Goal: Task Accomplishment & Management: Manage account settings

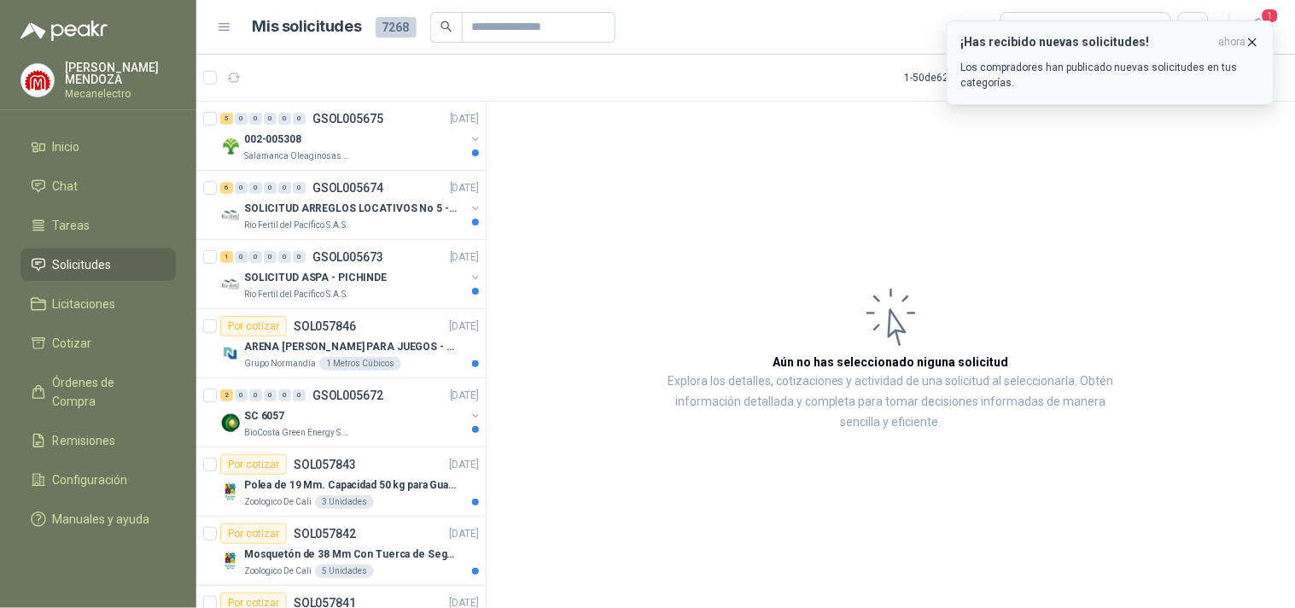
click at [1035, 50] on div "¡Has recibido nuevas solicitudes! ahora Los compradores han publicado nuevas so…" at bounding box center [1110, 62] width 299 height 55
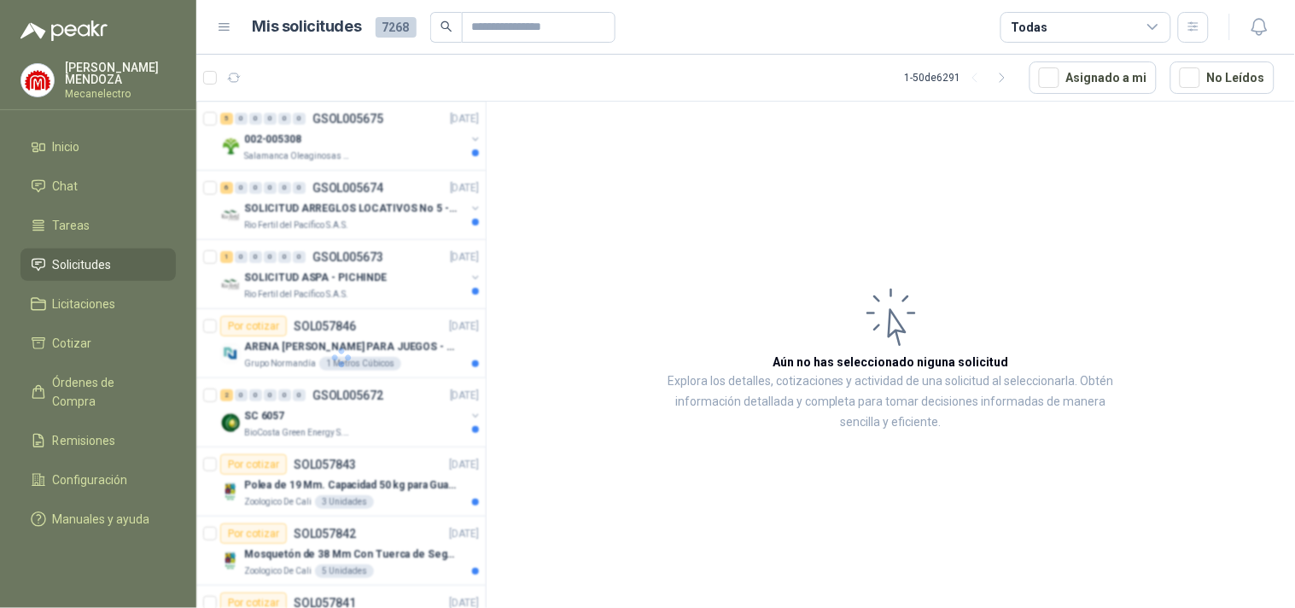
click at [1088, 18] on div "Todas" at bounding box center [1085, 27] width 171 height 31
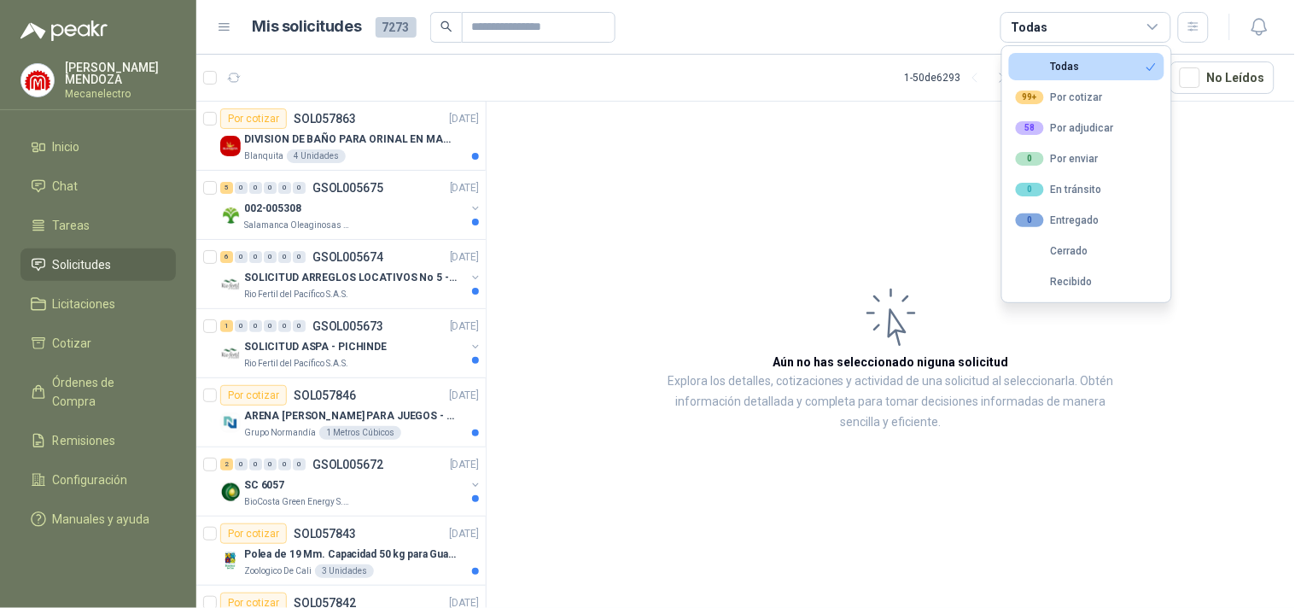
click at [1052, 97] on div "99+ Por cotizar" at bounding box center [1059, 97] width 87 height 14
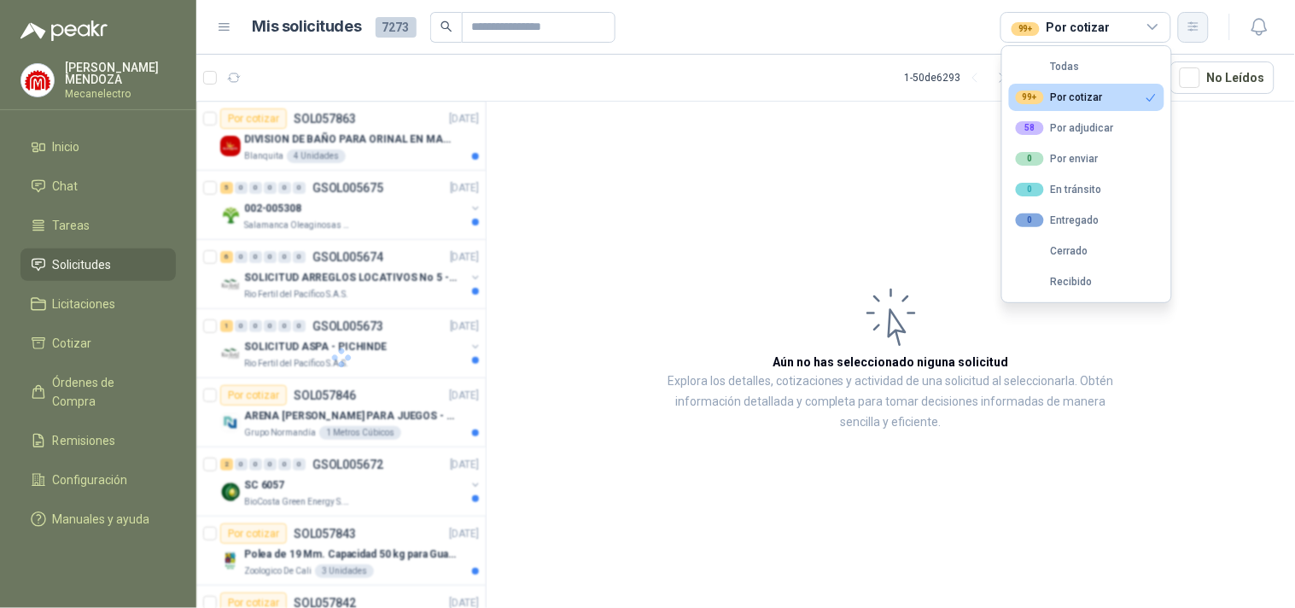
click at [1187, 26] on button "button" at bounding box center [1193, 27] width 31 height 31
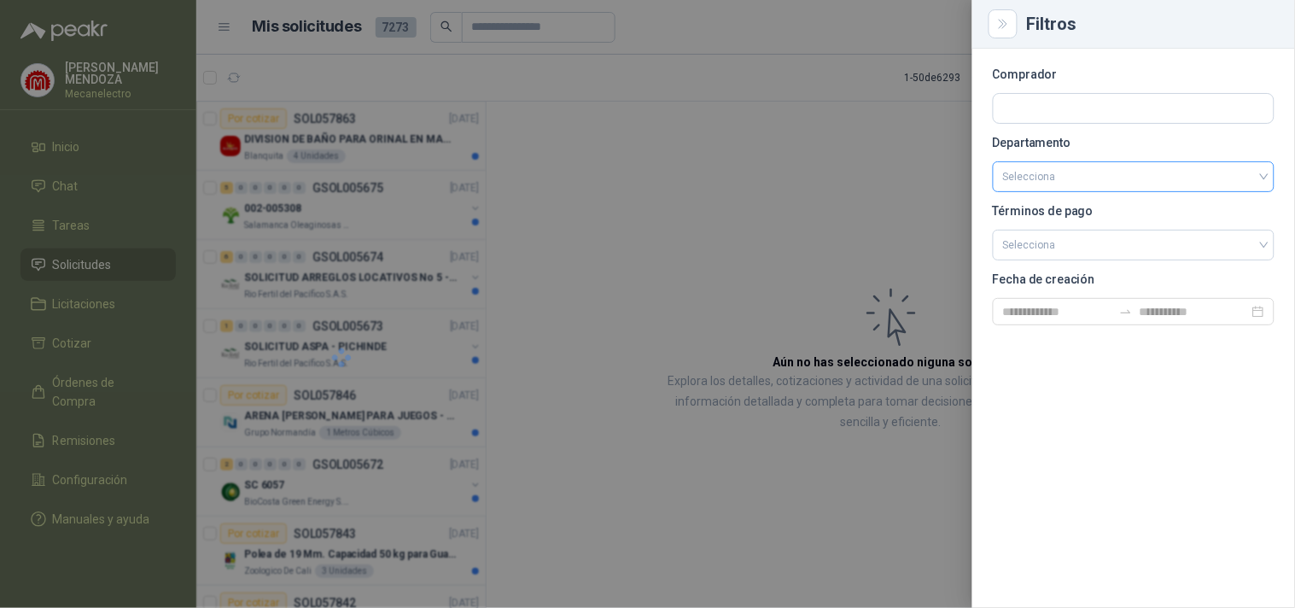
click at [1081, 176] on input "search" at bounding box center [1133, 176] width 261 height 29
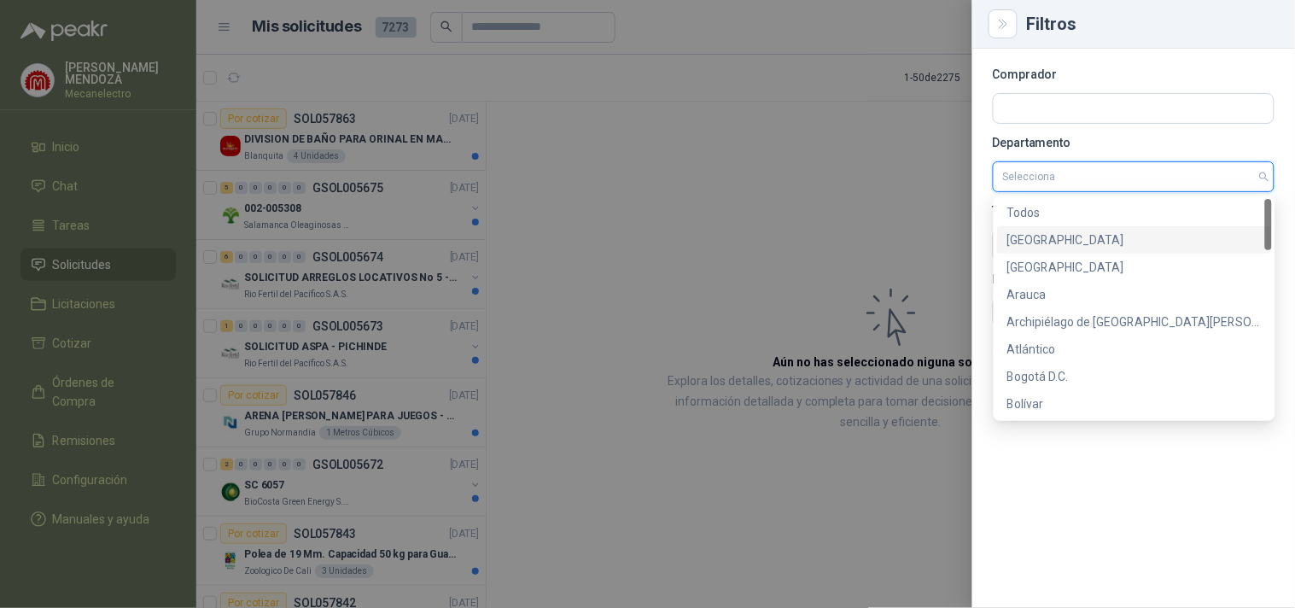
scroll to position [663, 0]
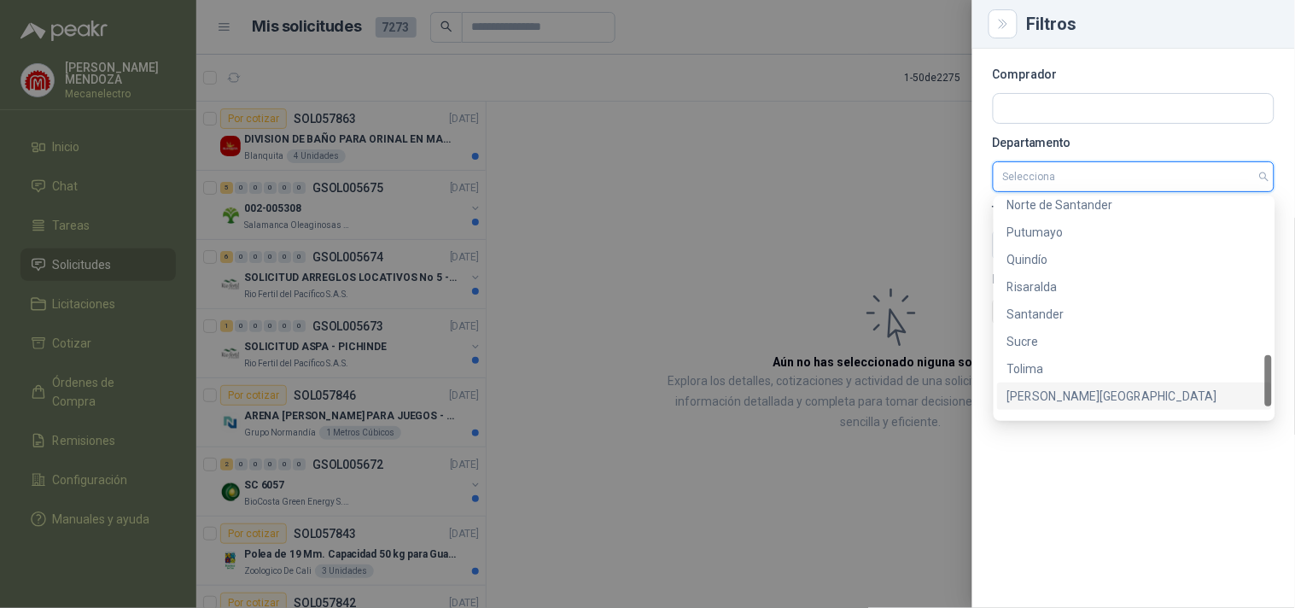
click at [1047, 389] on div "[PERSON_NAME][GEOGRAPHIC_DATA]" at bounding box center [1134, 396] width 254 height 19
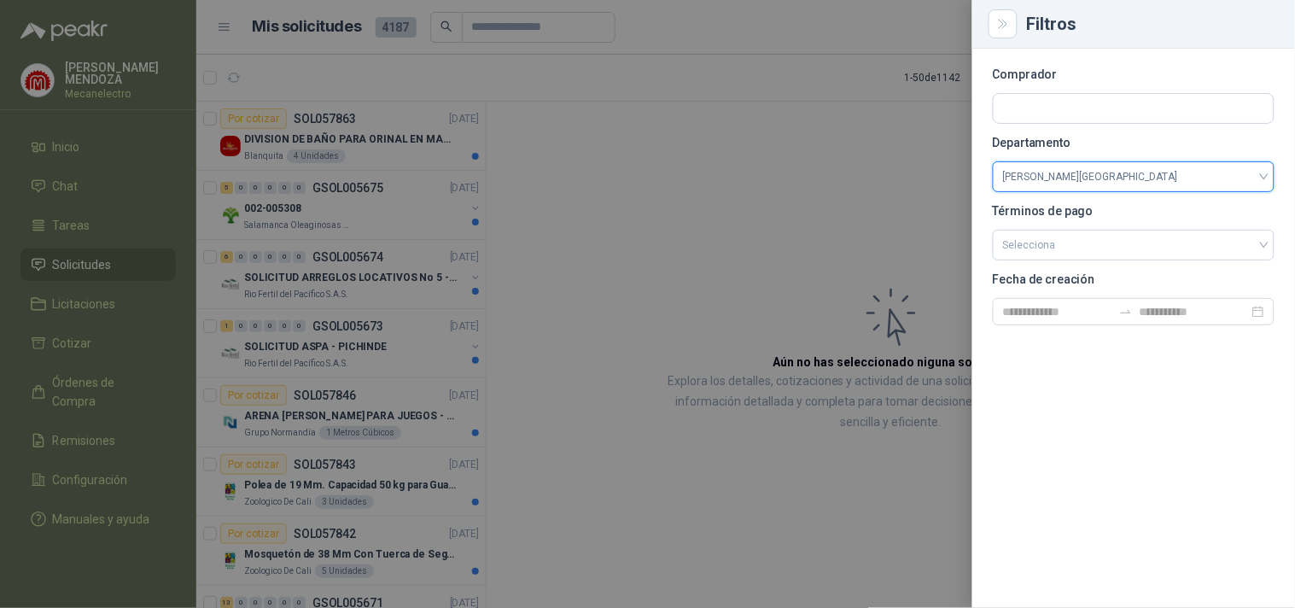
click at [670, 279] on div at bounding box center [647, 304] width 1295 height 608
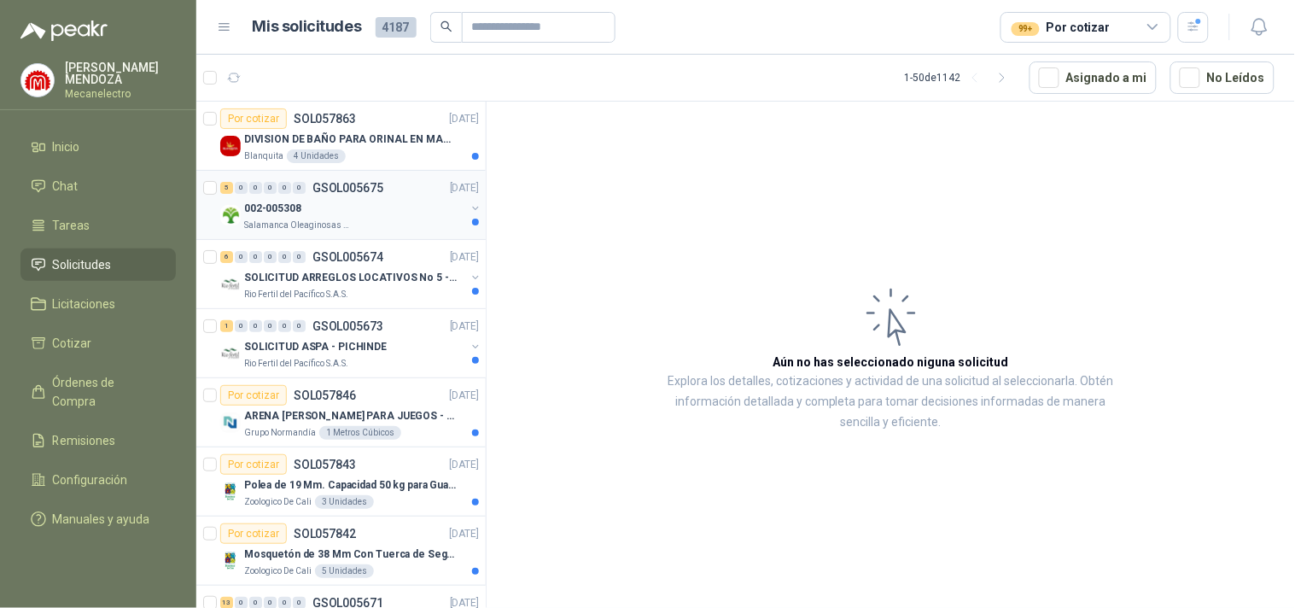
click at [412, 205] on div "002-005308" at bounding box center [354, 208] width 221 height 20
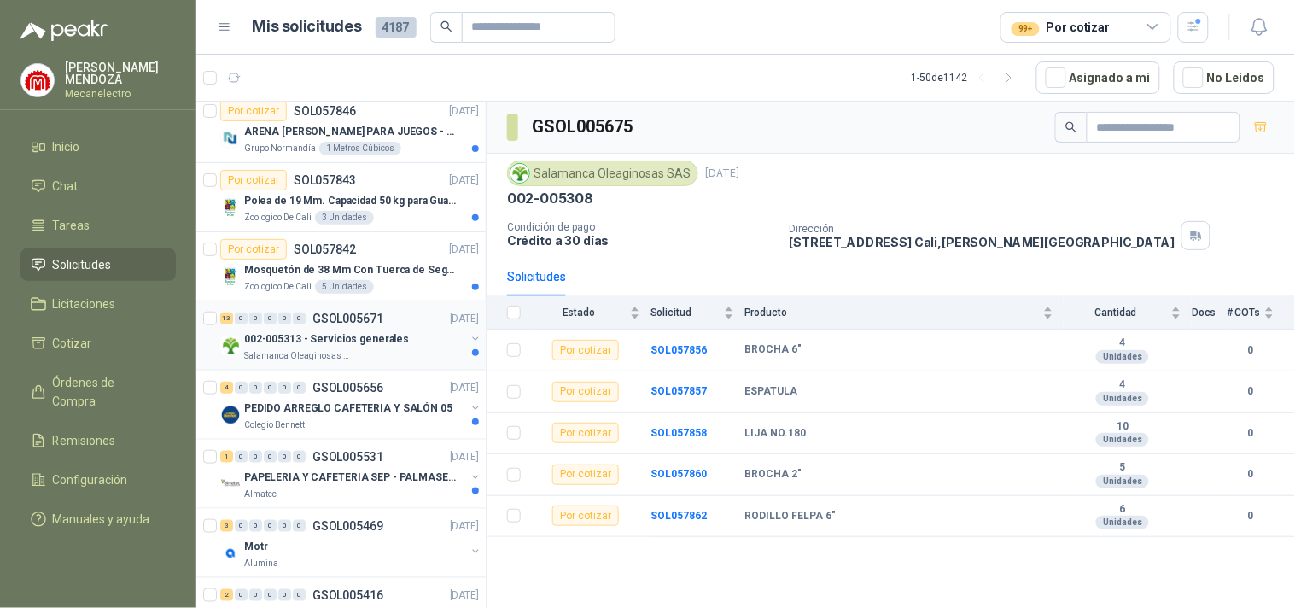
scroll to position [569, 0]
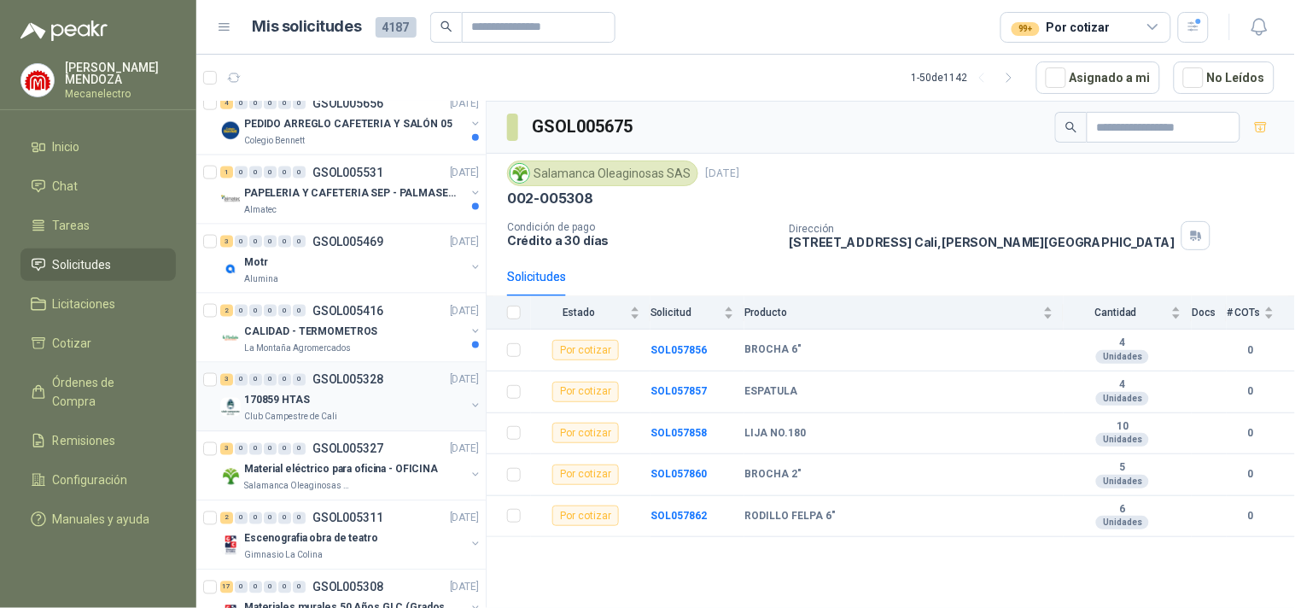
click at [303, 396] on p "170859 HTAS" at bounding box center [277, 401] width 66 height 16
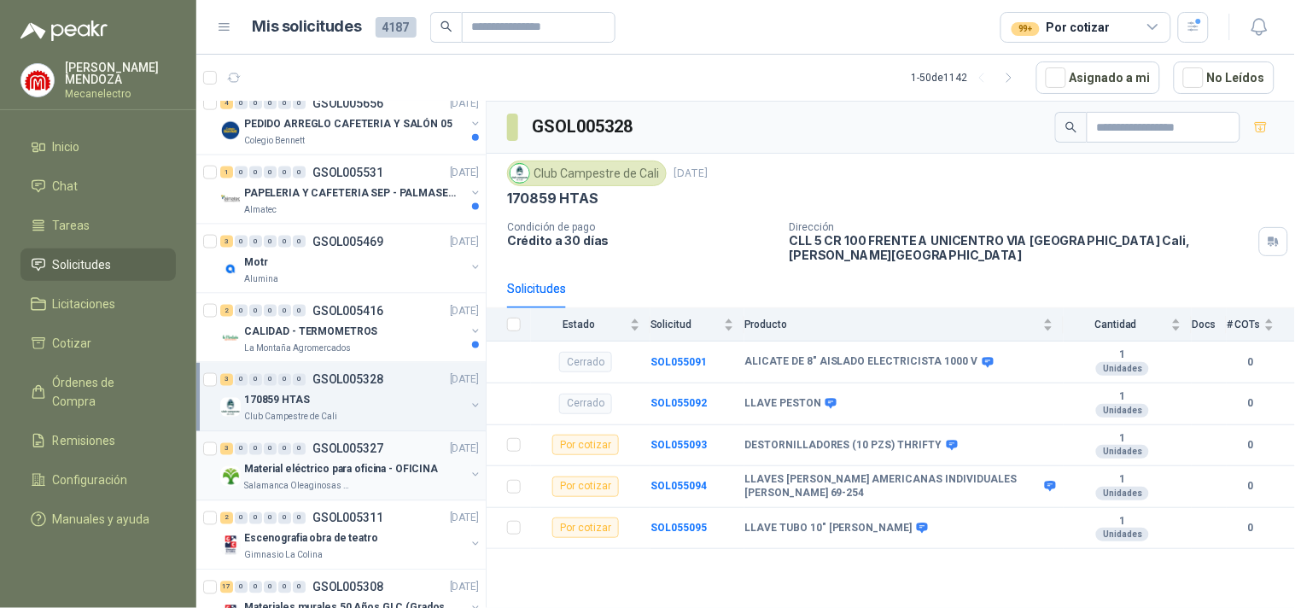
click at [343, 481] on p "Salamanca Oleaginosas SAS" at bounding box center [298, 487] width 108 height 14
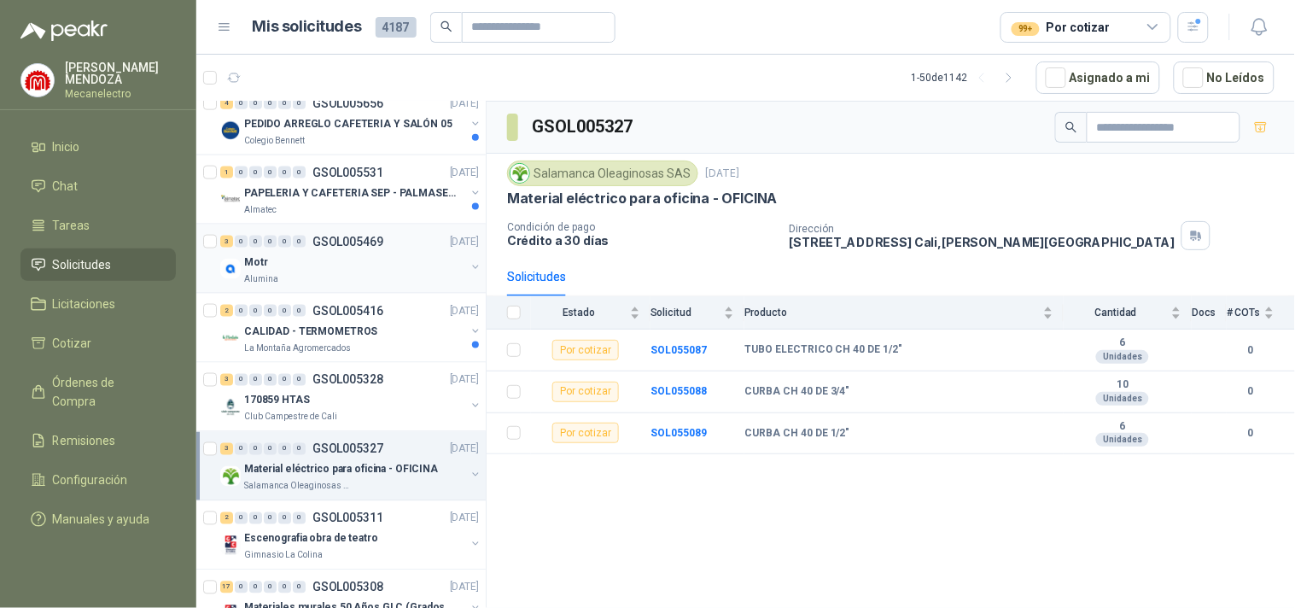
click at [266, 267] on div "Motr" at bounding box center [354, 262] width 221 height 20
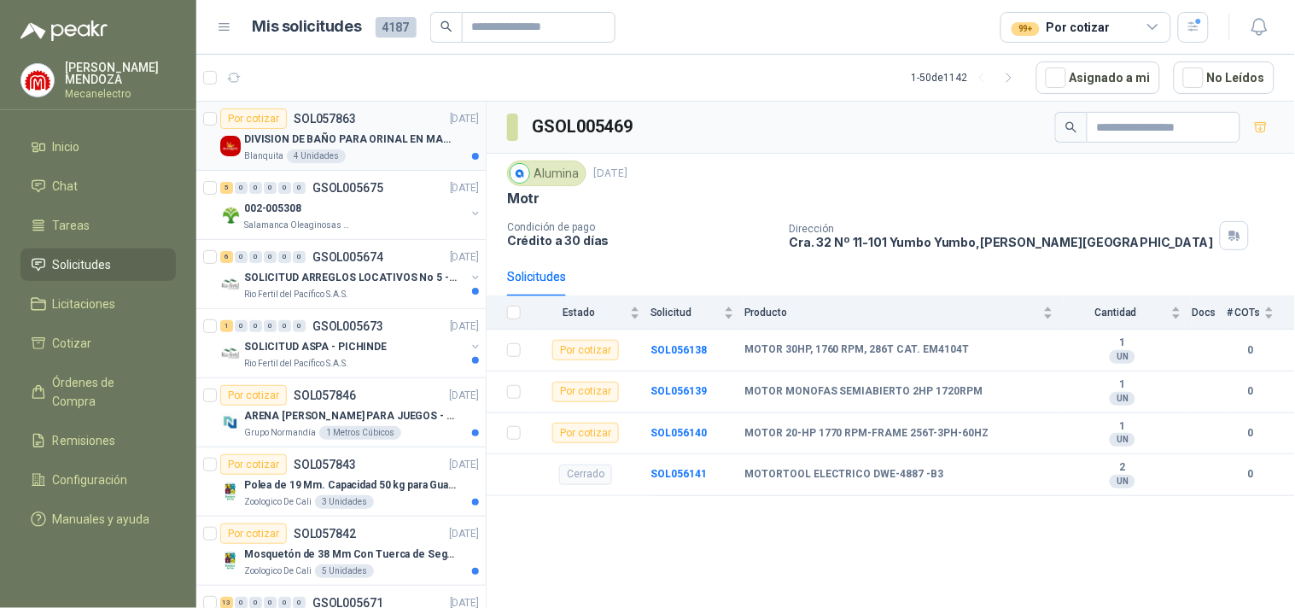
click at [370, 143] on p "DIVISION DE BAÑO PARA ORINAL EN MADERA O PLASTICA" at bounding box center [350, 139] width 213 height 16
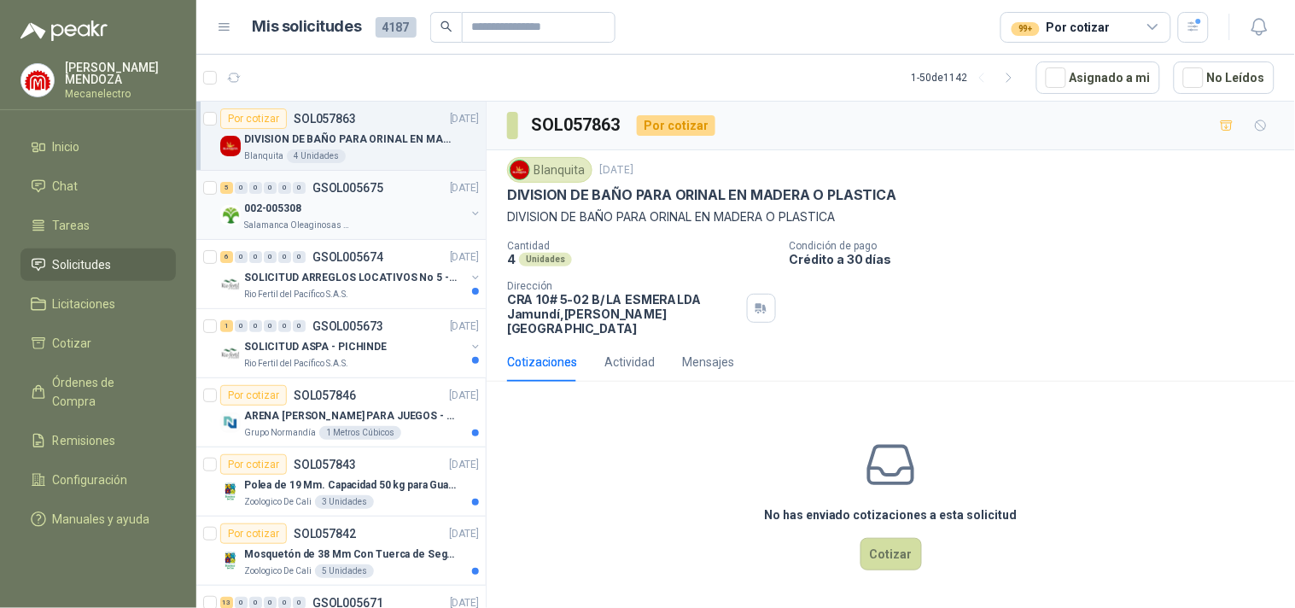
click at [340, 218] on div "002-005308 Salamanca Oleaginosas SAS" at bounding box center [354, 215] width 221 height 34
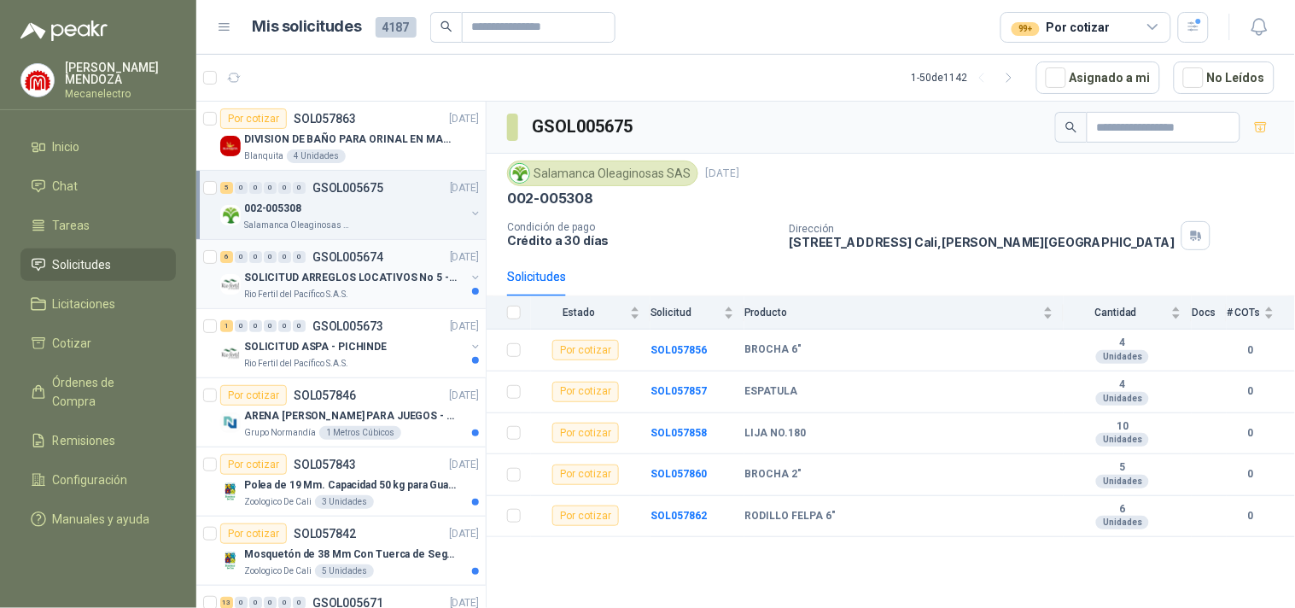
click at [344, 271] on p "SOLICITUD ARREGLOS LOCATIVOS No 5 - PICHINDE" at bounding box center [350, 278] width 213 height 16
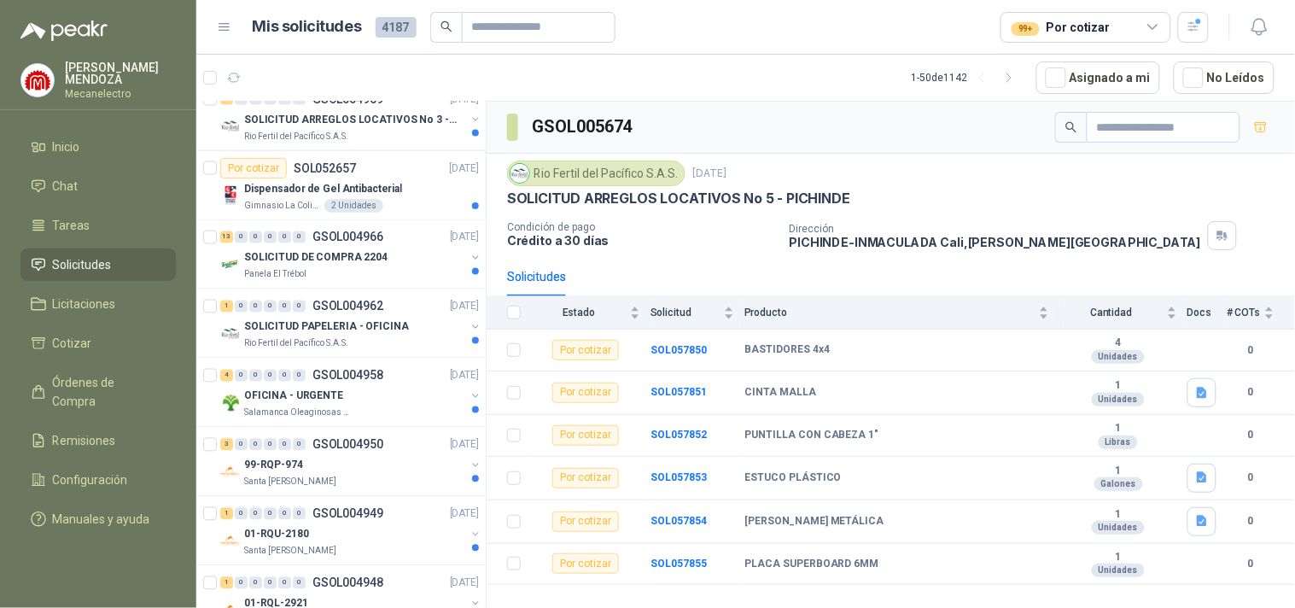
scroll to position [2561, 0]
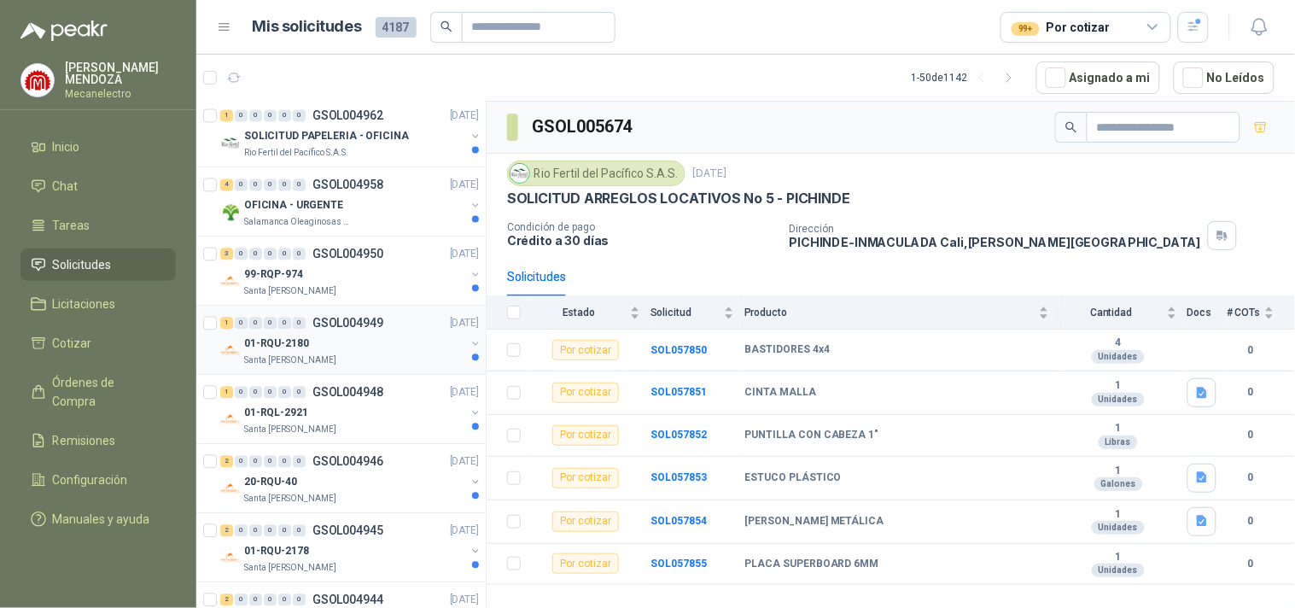
click at [308, 328] on div "1 0 0 0 0 0 GSOL004949" at bounding box center [301, 324] width 163 height 12
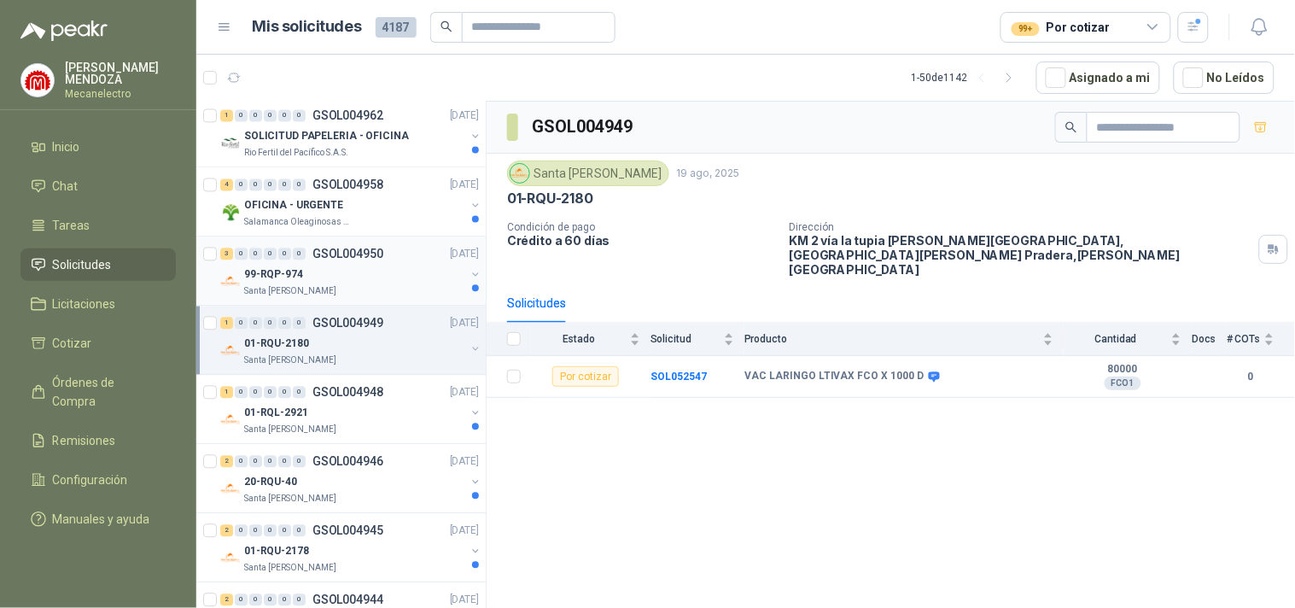
click at [304, 294] on p "Santa [PERSON_NAME]" at bounding box center [290, 292] width 92 height 14
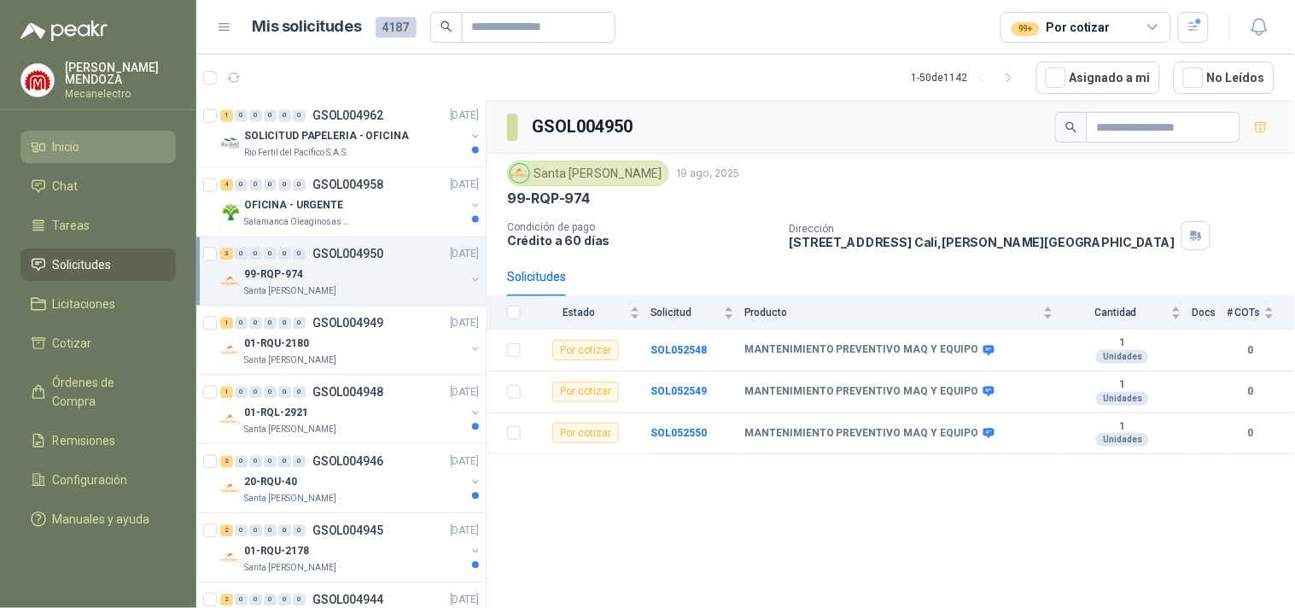
click at [126, 150] on li "Inicio" at bounding box center [98, 146] width 135 height 19
